Goal: Task Accomplishment & Management: Manage account settings

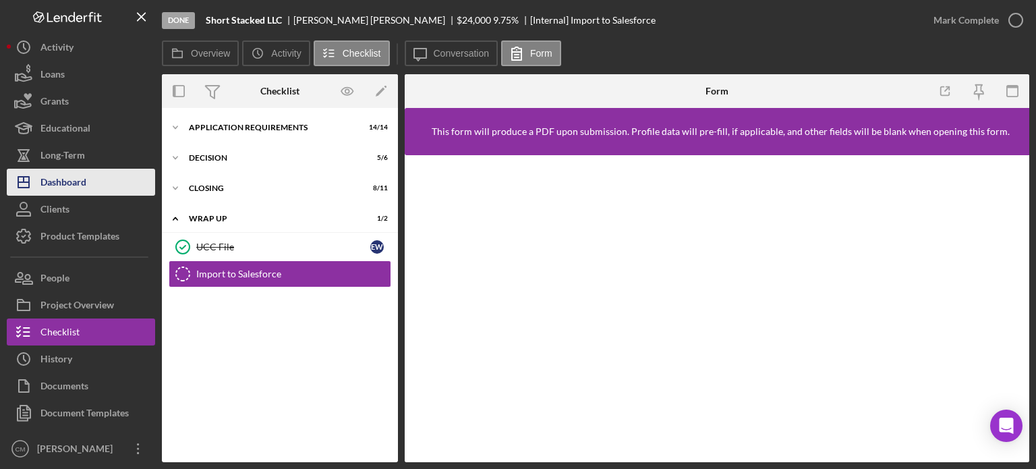
click at [96, 184] on button "Icon/Dashboard Dashboard" at bounding box center [81, 182] width 148 height 27
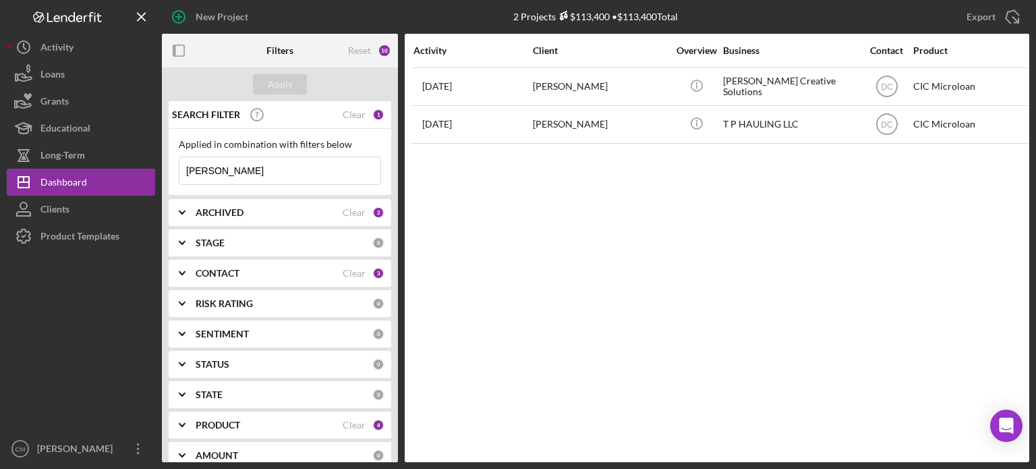
click at [314, 168] on input "[PERSON_NAME]" at bounding box center [279, 170] width 201 height 27
type input "[PERSON_NAME]"
click at [299, 88] on button "Apply" at bounding box center [280, 84] width 54 height 20
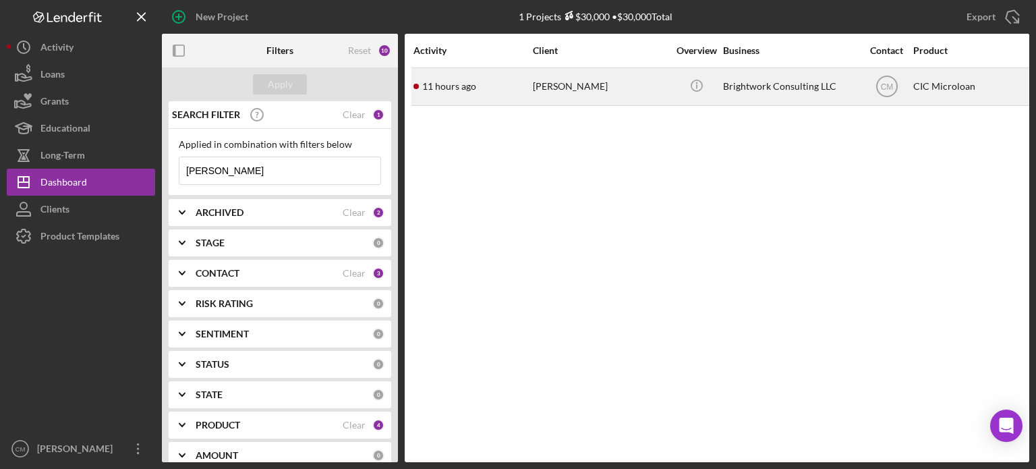
click at [629, 92] on div "[PERSON_NAME]" at bounding box center [600, 87] width 135 height 36
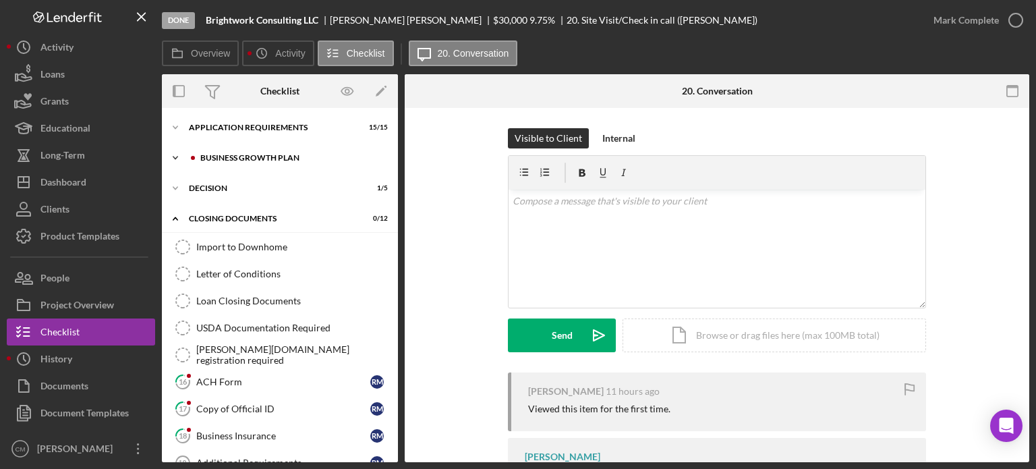
click at [265, 154] on div "Business Growth Plan" at bounding box center [290, 158] width 181 height 8
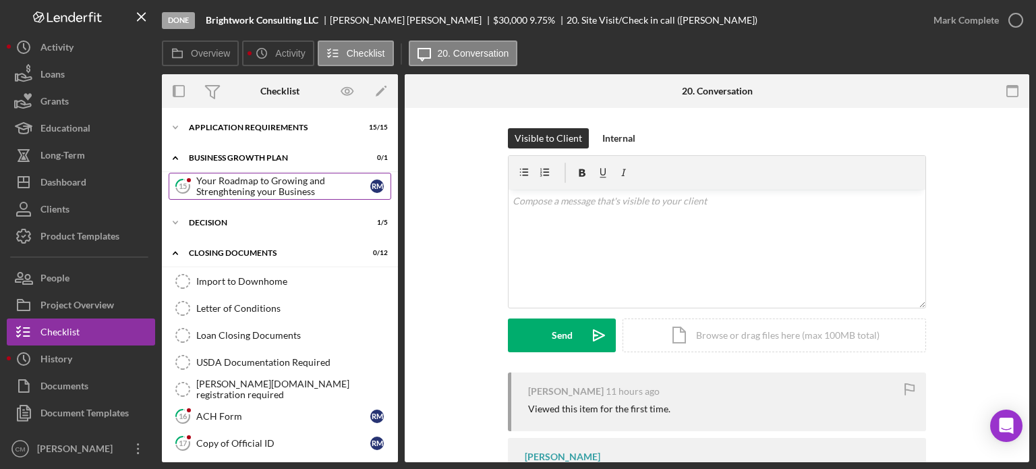
click at [263, 181] on div "Your Roadmap to Growing and Strenghtening your Business" at bounding box center [283, 186] width 174 height 22
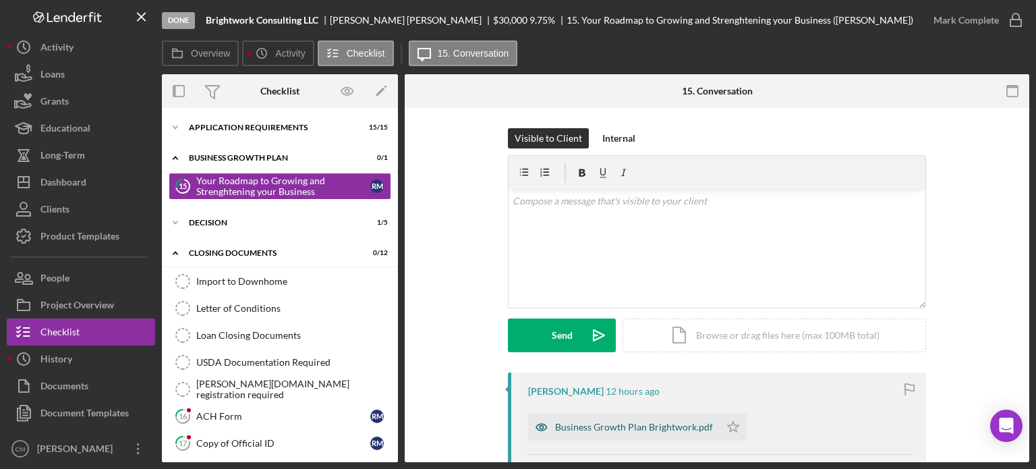
click at [537, 426] on icon "button" at bounding box center [541, 427] width 27 height 27
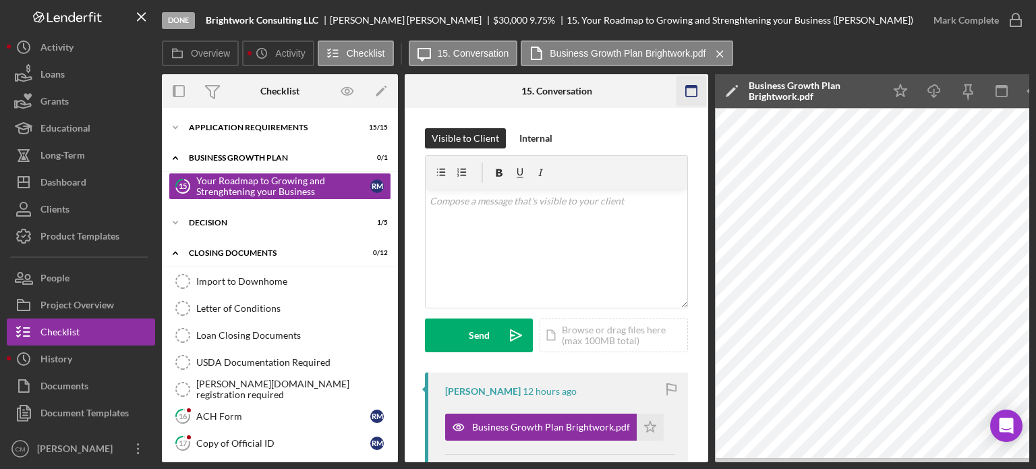
click at [687, 86] on g "button" at bounding box center [691, 91] width 11 height 11
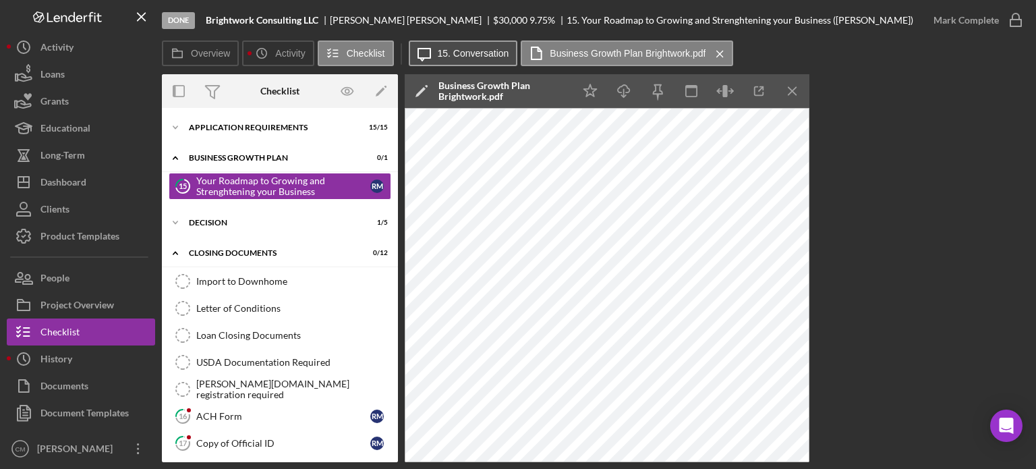
click at [477, 62] on button "Icon/Message 15. Conversation" at bounding box center [463, 53] width 109 height 26
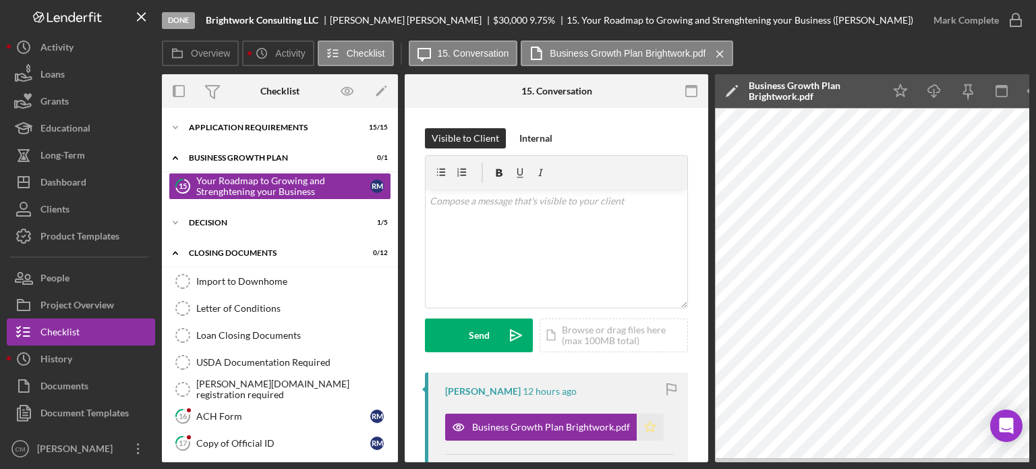
click at [644, 422] on icon "Icon/Star" at bounding box center [650, 427] width 27 height 27
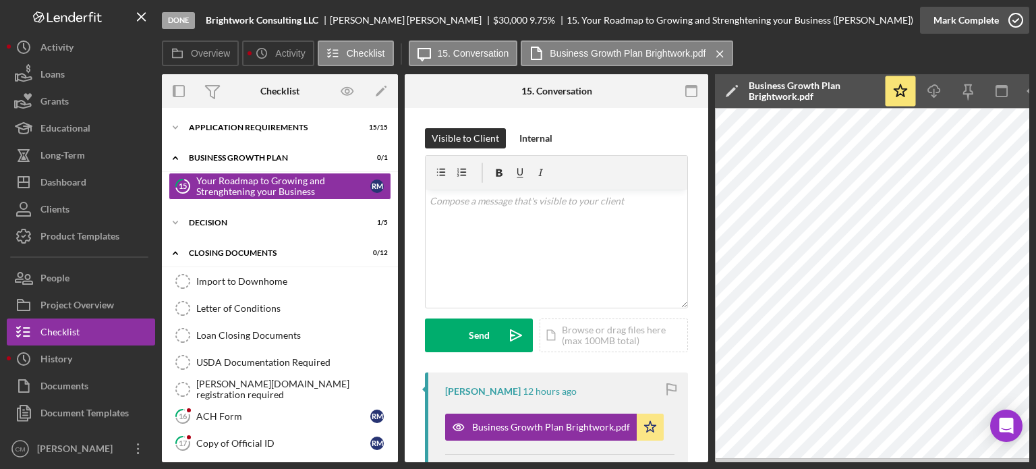
click at [1013, 21] on polyline "button" at bounding box center [1015, 20] width 5 height 3
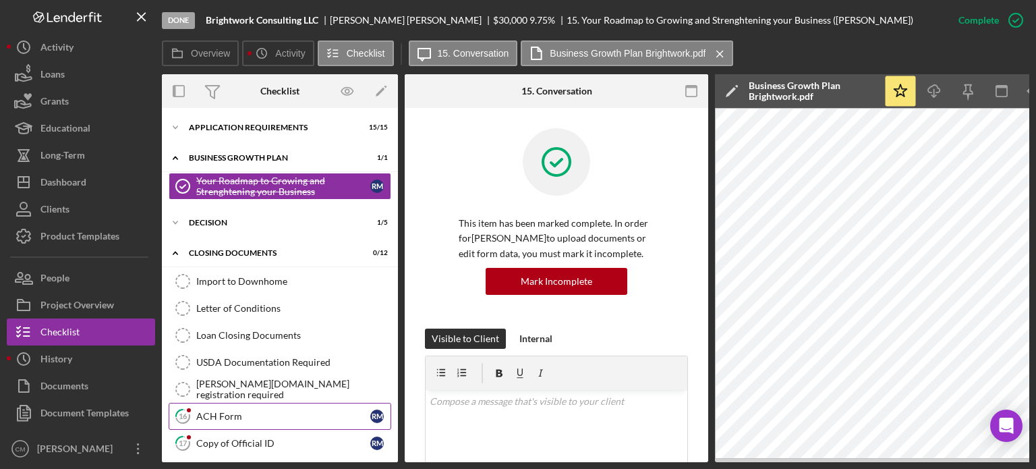
click at [292, 411] on div "ACH Form" at bounding box center [283, 416] width 174 height 11
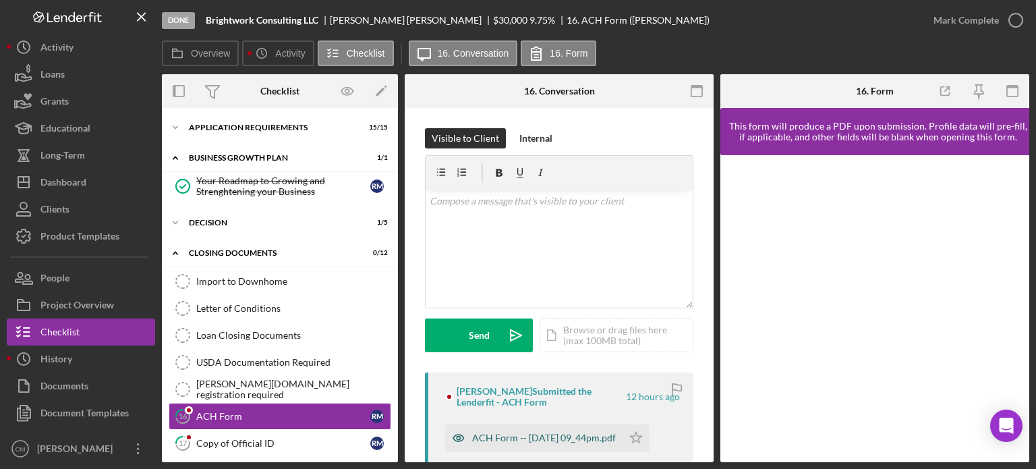
click at [461, 436] on icon "button" at bounding box center [458, 437] width 11 height 7
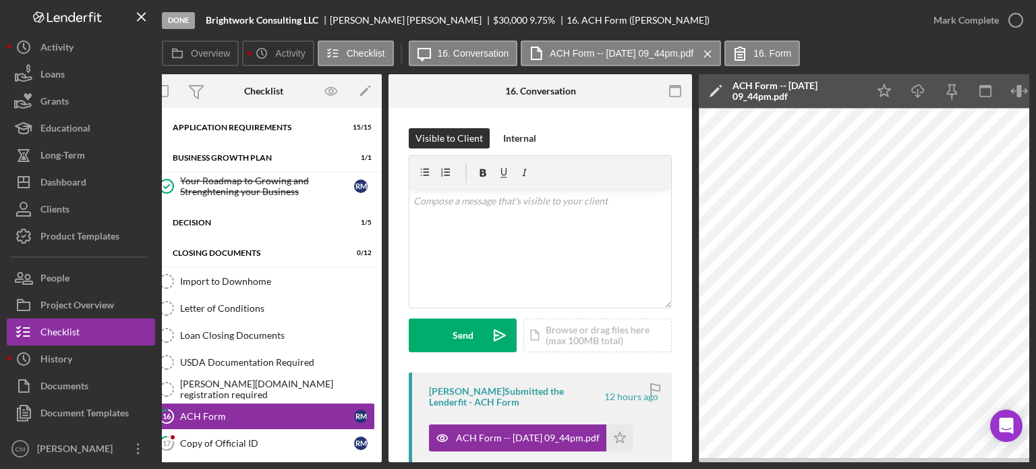
scroll to position [0, 18]
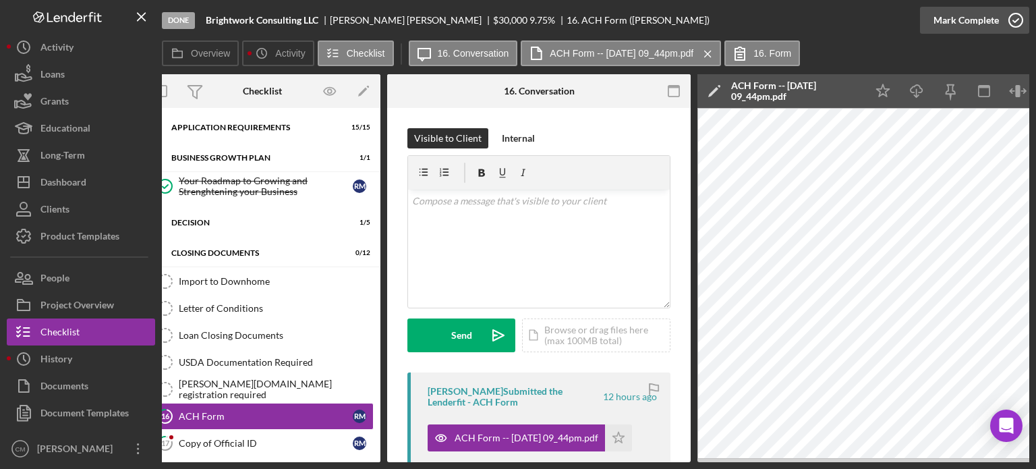
click at [1017, 23] on icon "button" at bounding box center [1016, 20] width 34 height 34
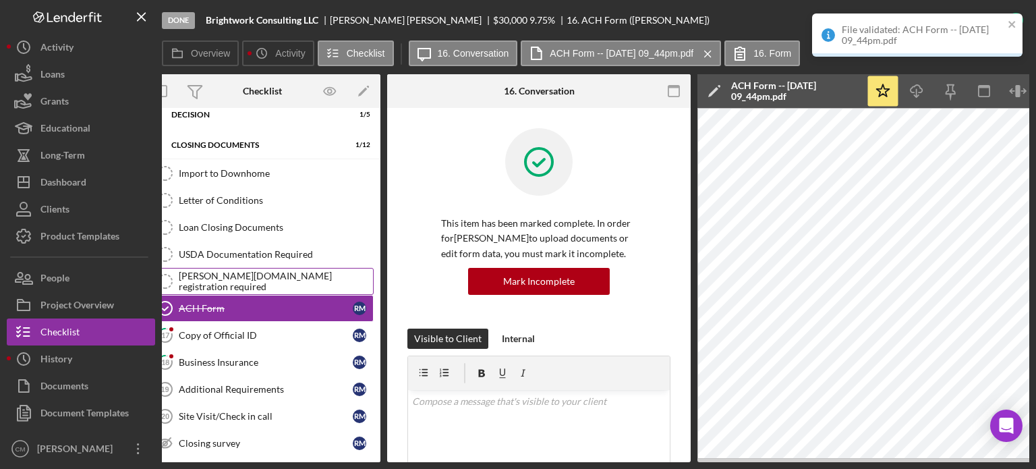
scroll to position [109, 0]
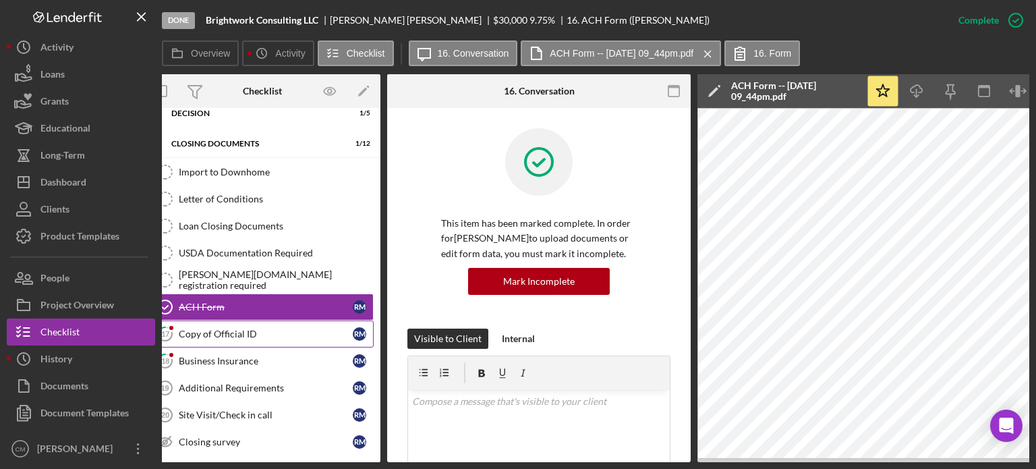
click at [243, 339] on link "17 Copy of Official ID R M" at bounding box center [262, 333] width 223 height 27
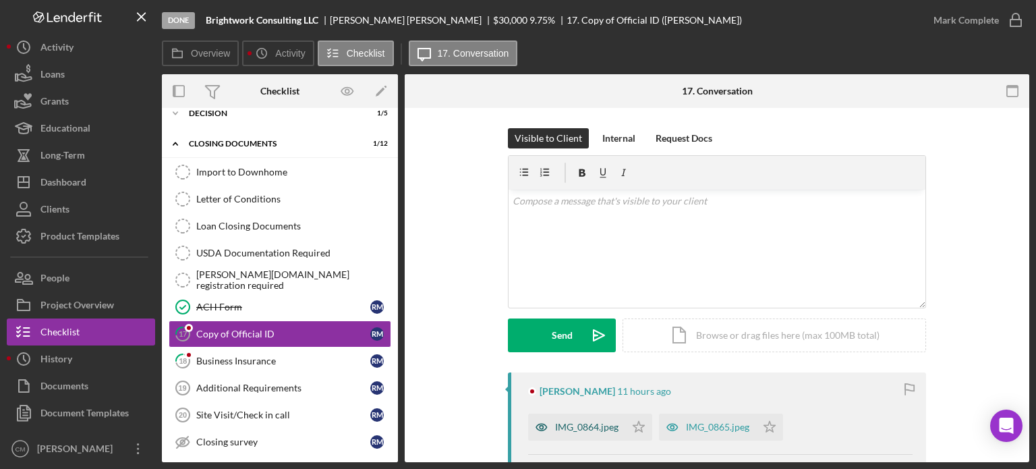
click at [537, 425] on icon "button" at bounding box center [541, 427] width 27 height 27
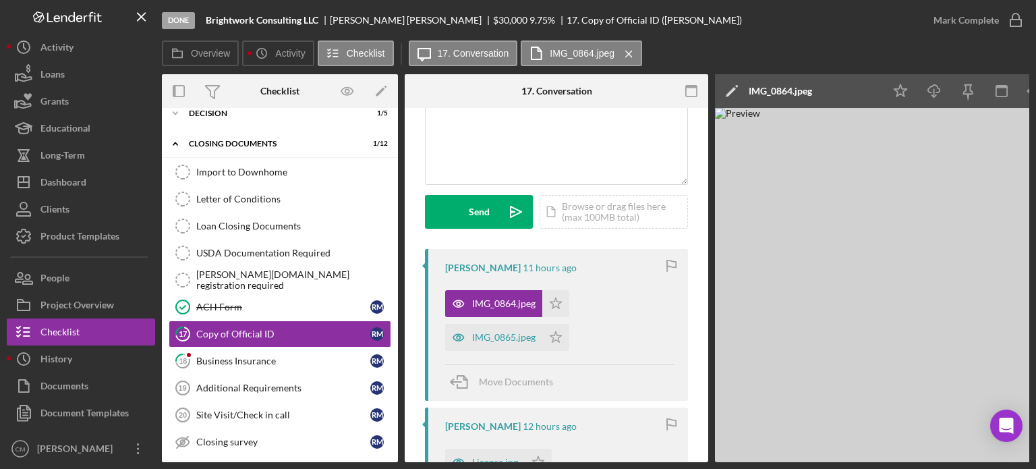
scroll to position [124, 0]
click at [459, 339] on icon "button" at bounding box center [458, 336] width 3 height 3
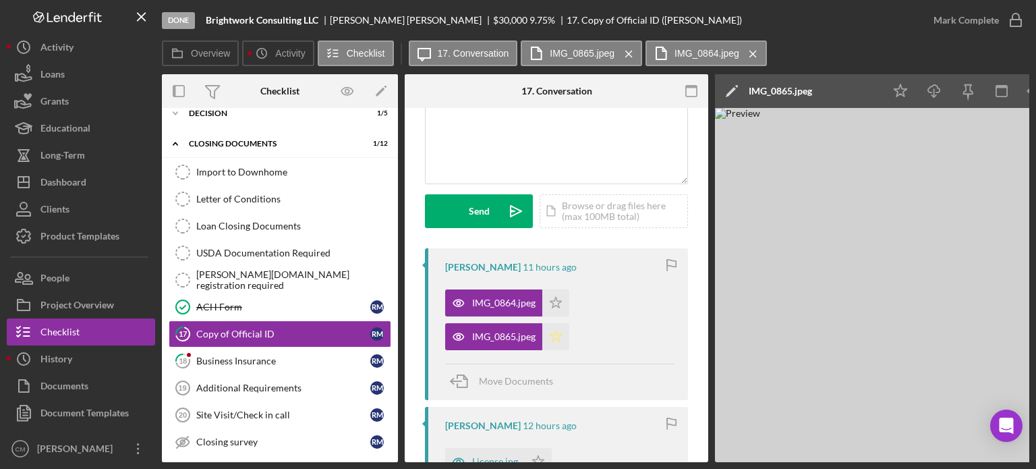
click at [555, 337] on icon "Icon/Star" at bounding box center [555, 336] width 27 height 27
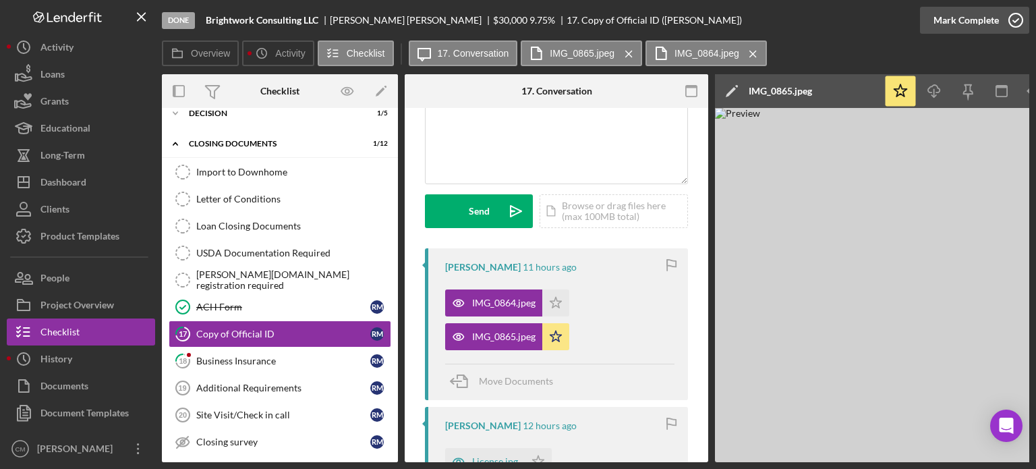
click at [1015, 13] on circle "button" at bounding box center [1015, 19] width 13 height 13
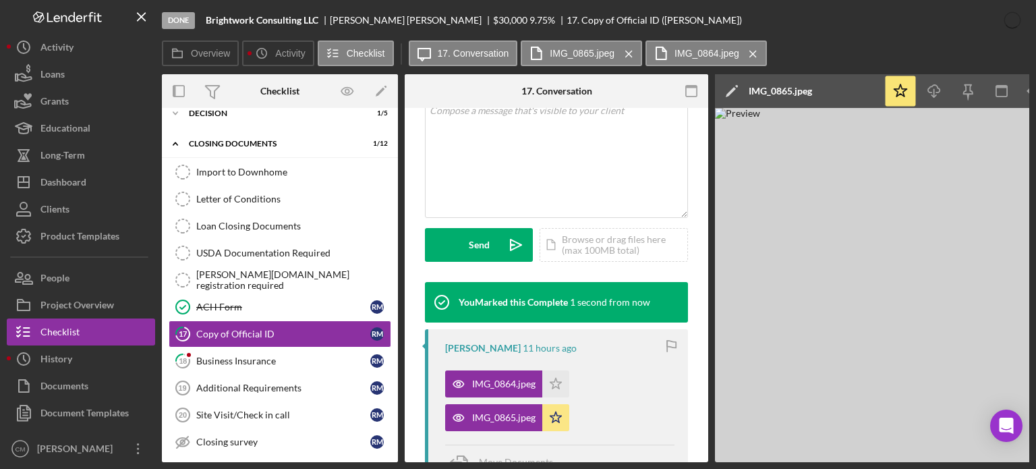
scroll to position [324, 0]
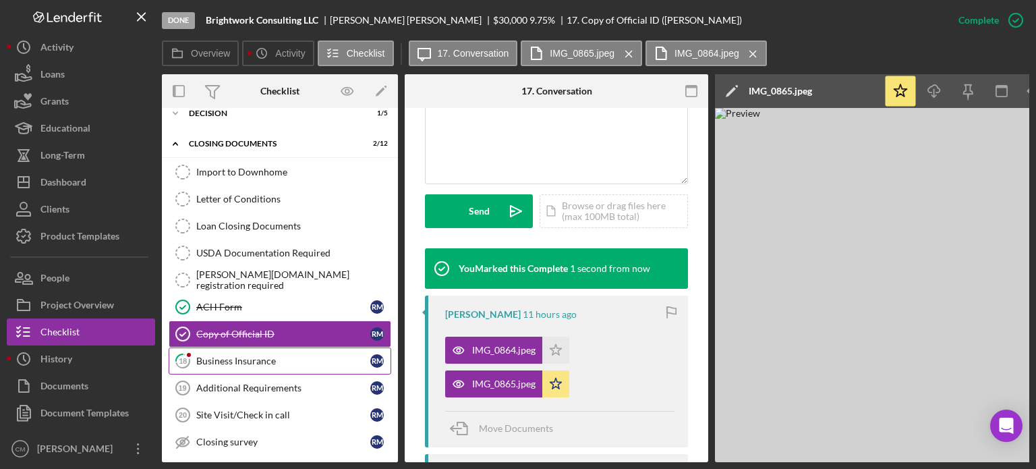
click at [220, 357] on div "Business Insurance" at bounding box center [283, 361] width 174 height 11
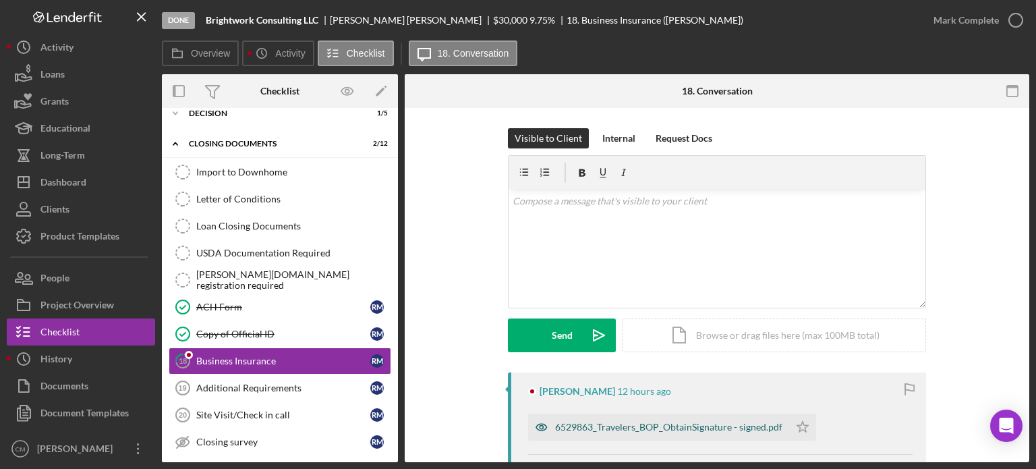
click at [540, 427] on icon "button" at bounding box center [541, 427] width 27 height 27
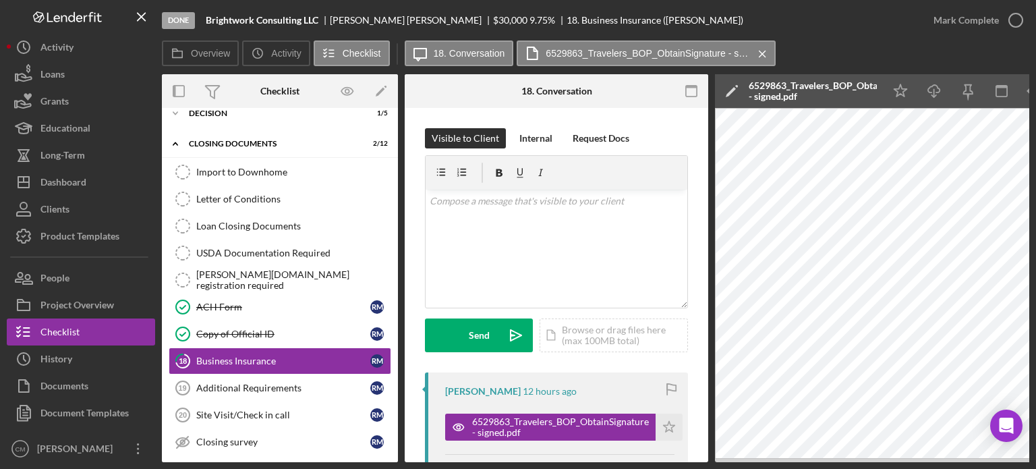
scroll to position [0, 90]
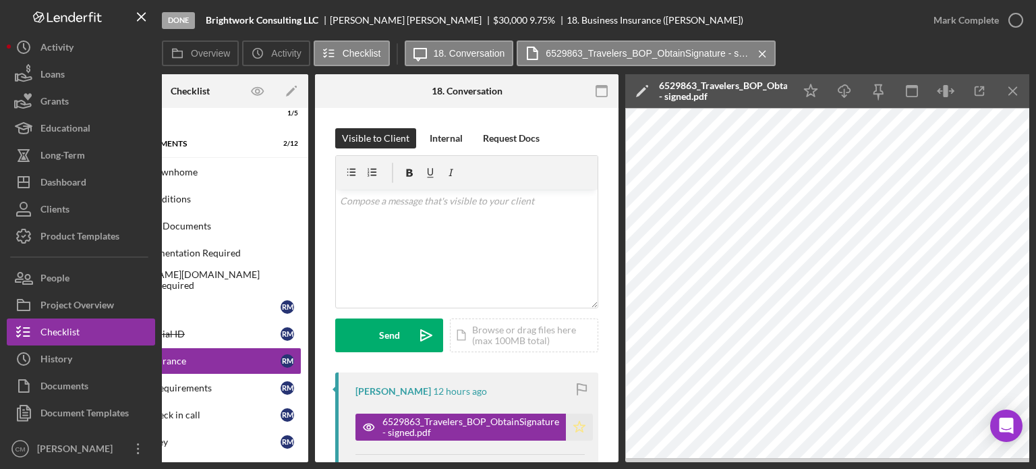
click at [580, 428] on polygon "button" at bounding box center [579, 426] width 11 height 11
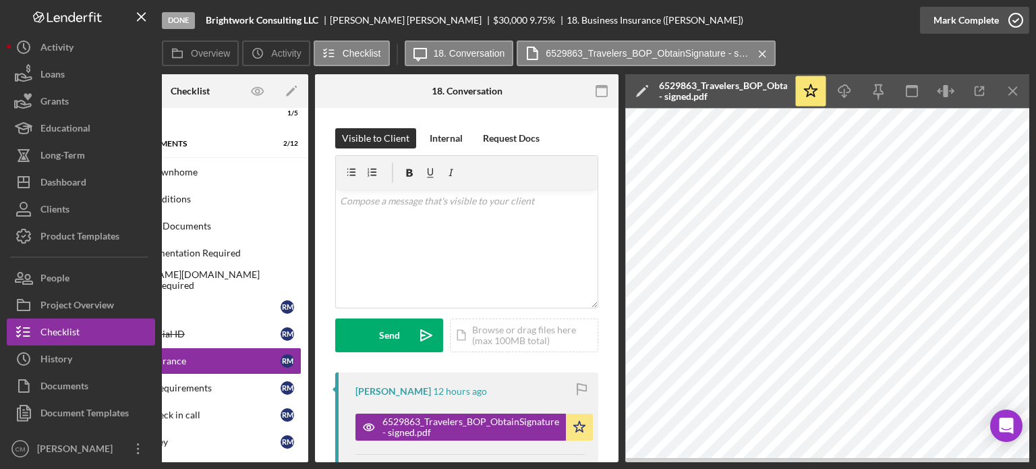
click at [1015, 21] on icon "button" at bounding box center [1016, 20] width 34 height 34
